Goal: Obtain resource: Download file/media

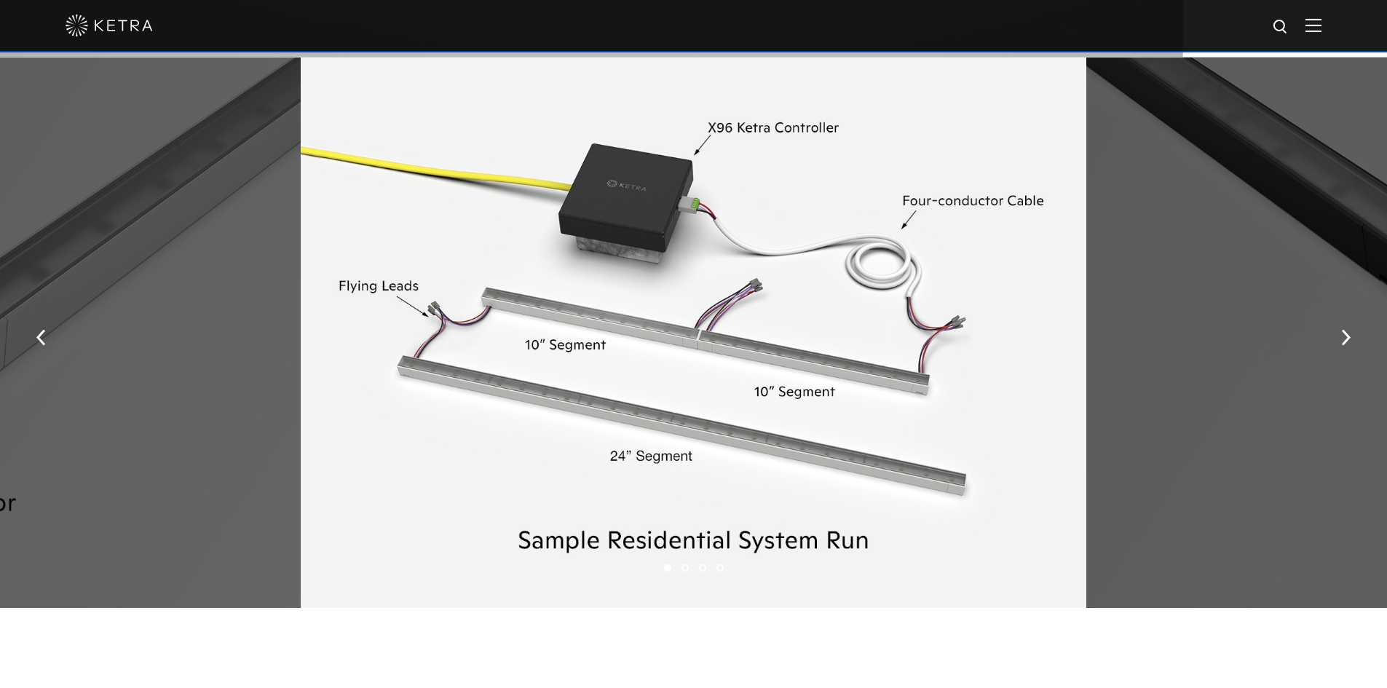
click at [1342, 343] on img "button" at bounding box center [1345, 337] width 9 height 16
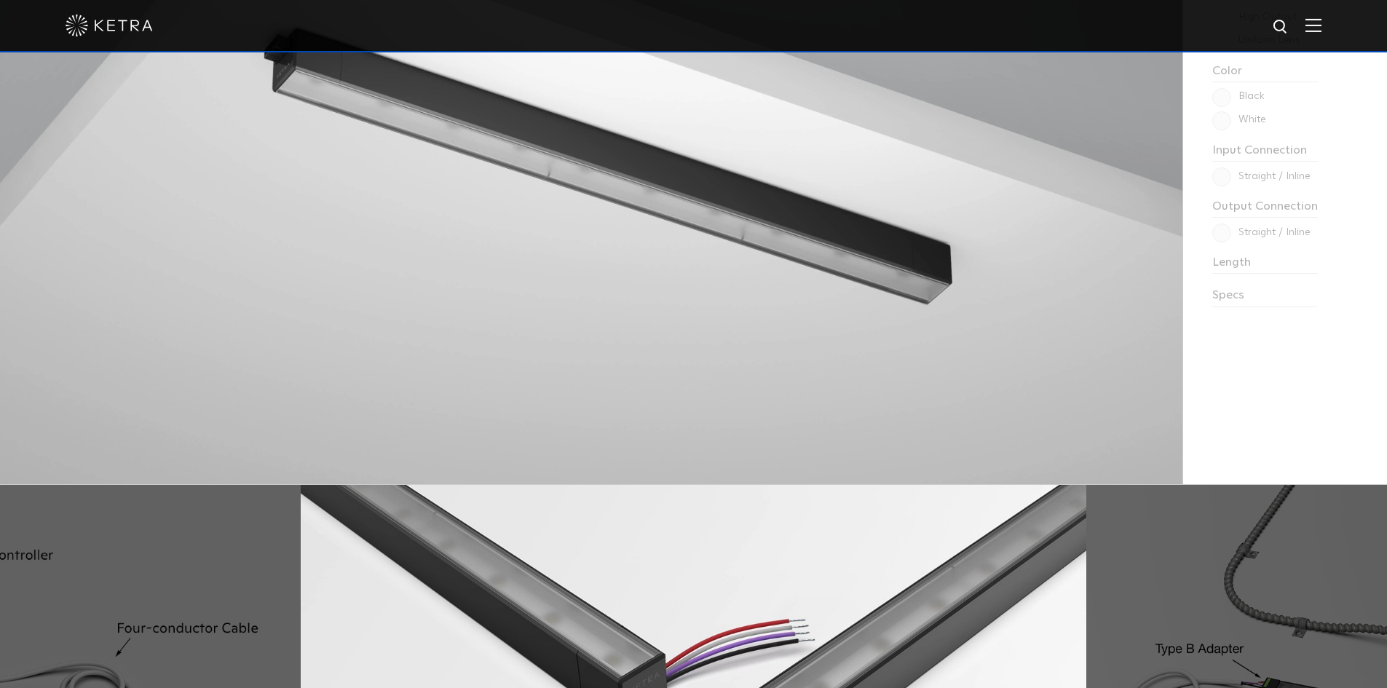
scroll to position [1478, 0]
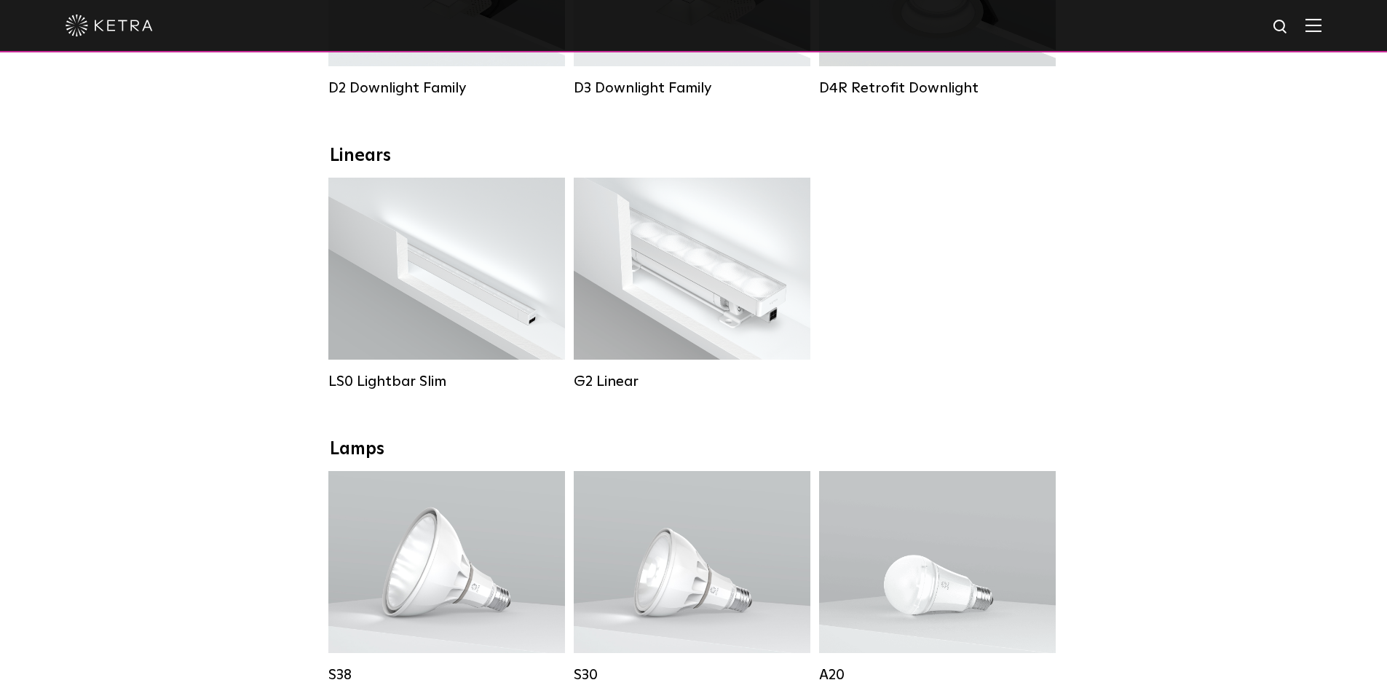
click at [456, 255] on strong "Lumen Output:" at bounding box center [424, 250] width 76 height 10
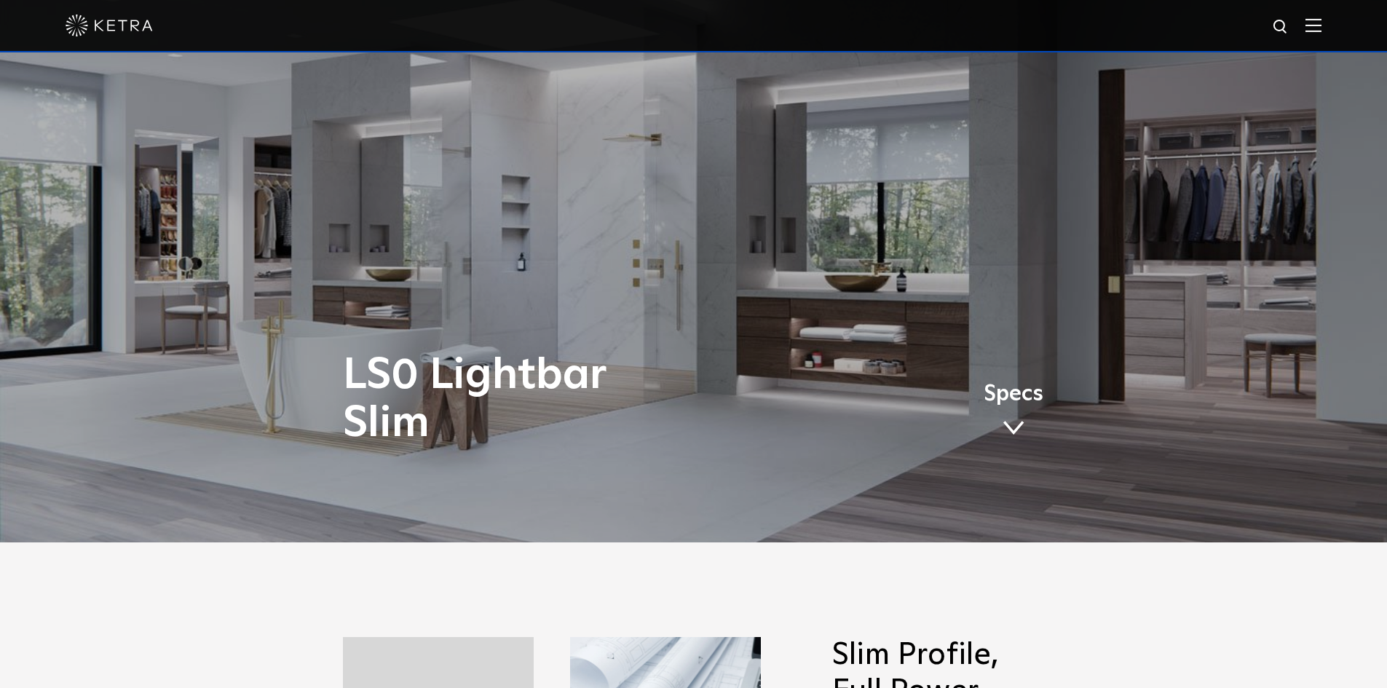
click at [999, 392] on span "Specs" at bounding box center [1014, 394] width 60 height 21
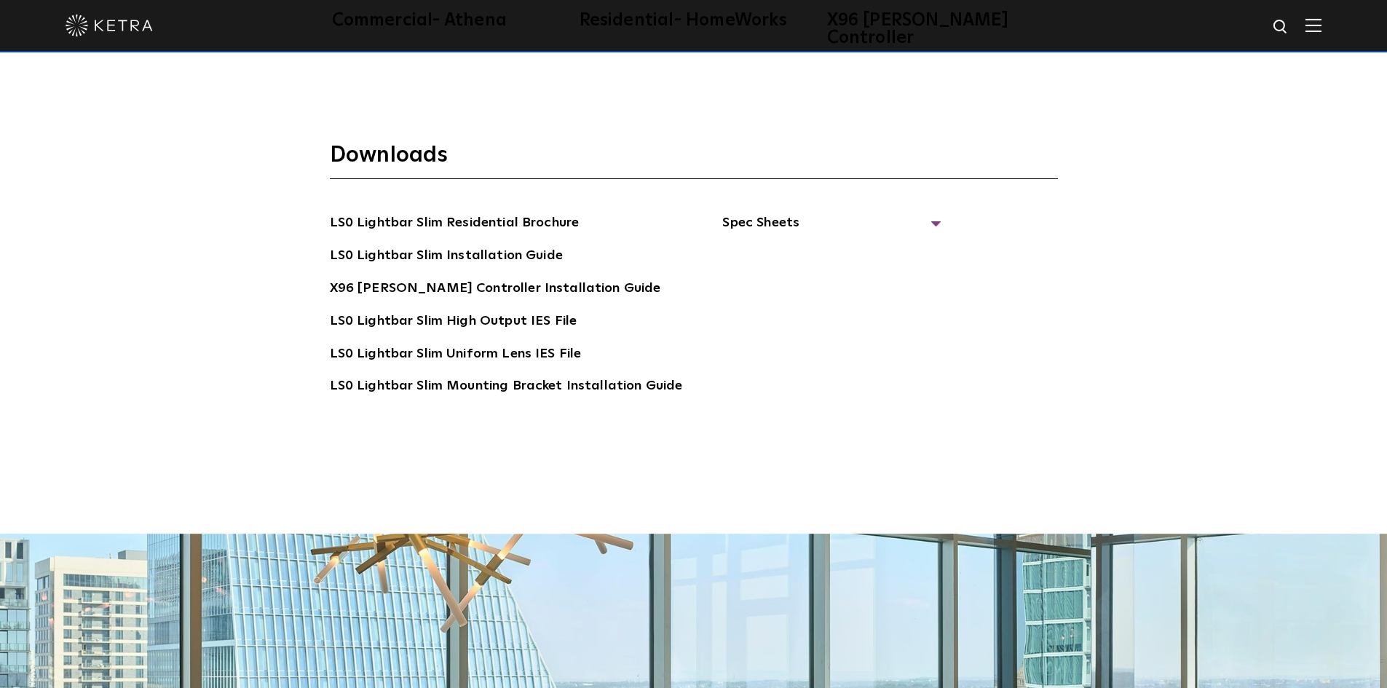
scroll to position [3080, 0]
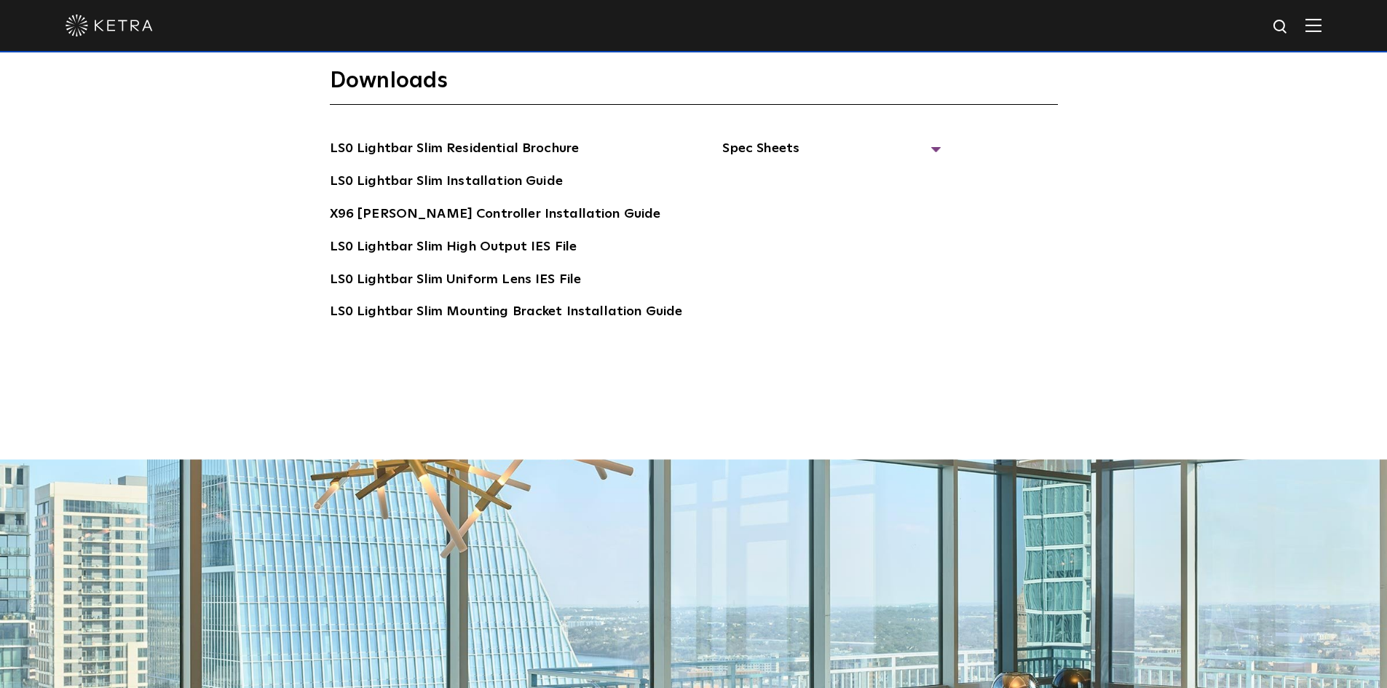
click at [489, 171] on link "LS0 Lightbar Slim Installation Guide" at bounding box center [446, 182] width 233 height 23
